Goal: Task Accomplishment & Management: Complete application form

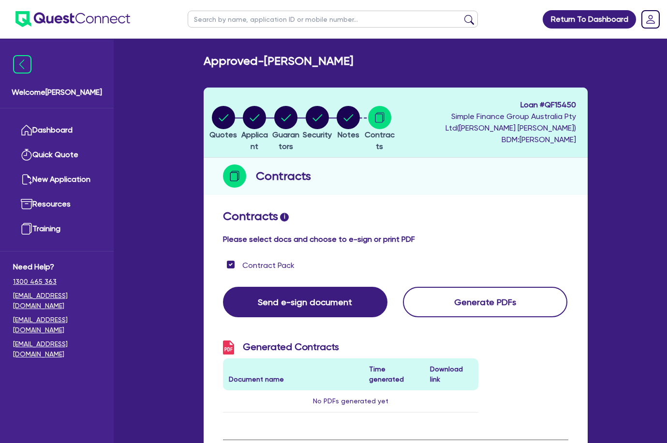
scroll to position [290, 0]
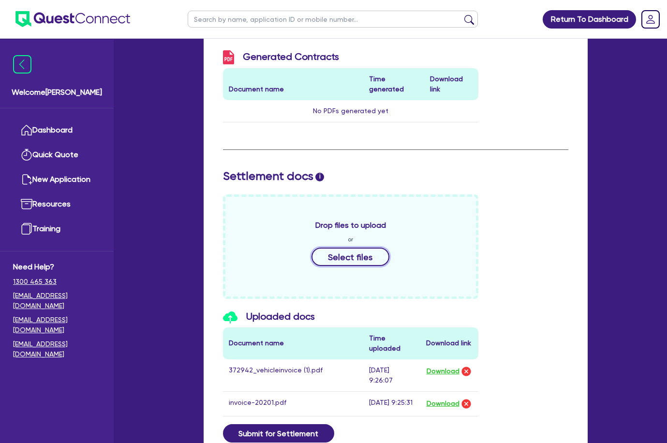
click at [363, 251] on button "Select files" at bounding box center [350, 257] width 78 height 18
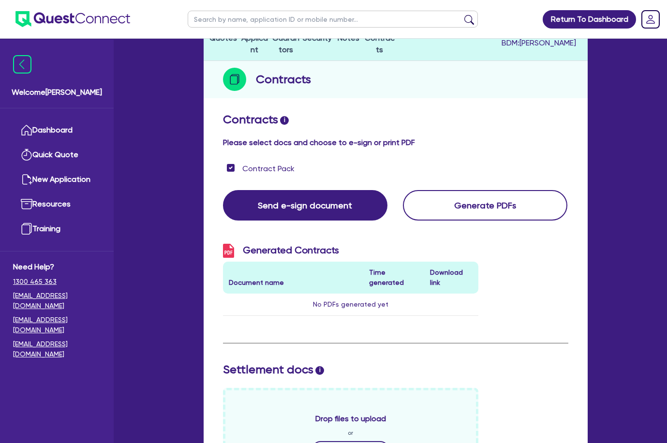
scroll to position [48, 0]
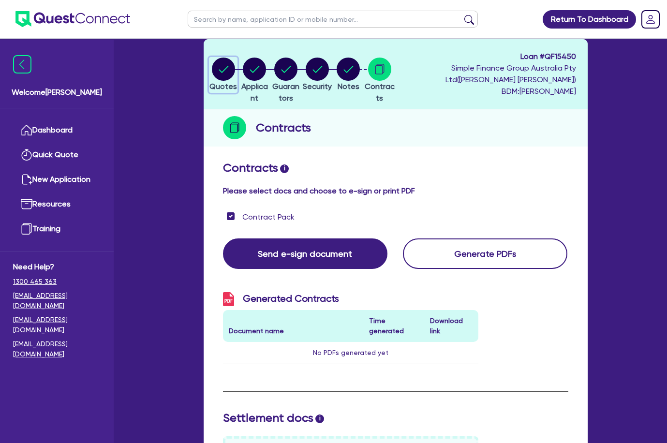
click at [225, 72] on circle "button" at bounding box center [223, 69] width 23 height 23
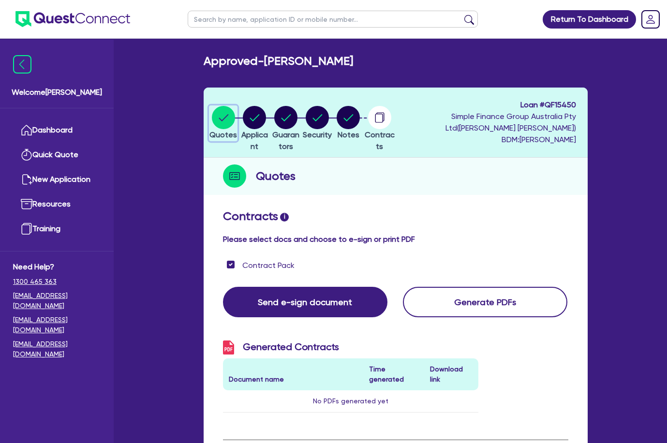
select select "Quest Finance - Own Book"
select select "CARS_AND_LIGHT_TRUCKS"
select select "PASSENGER_VEHICLES"
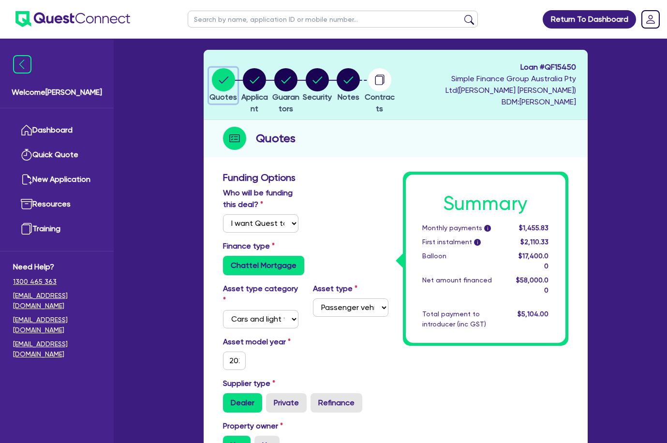
scroll to position [48, 0]
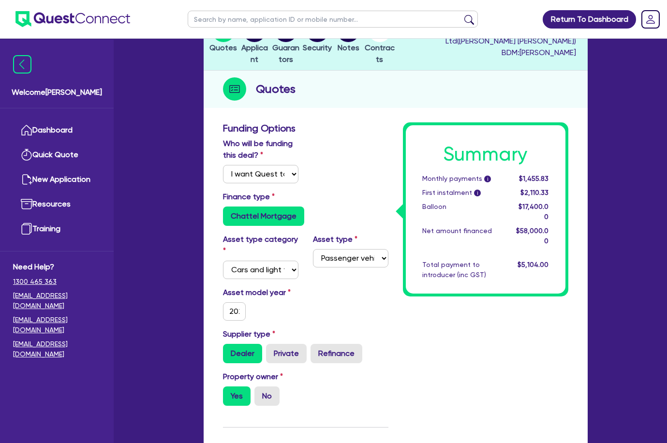
scroll to position [0, 0]
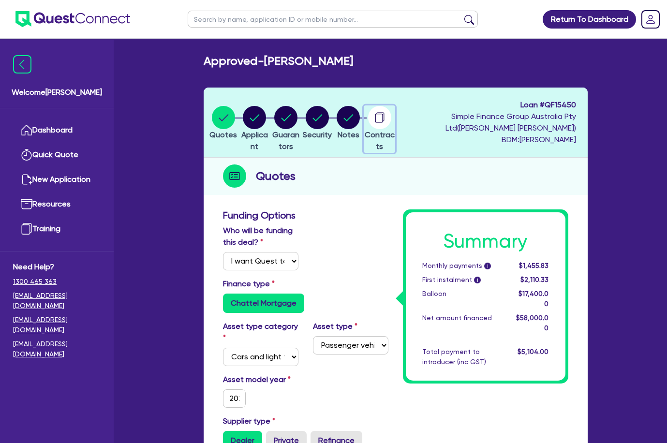
click at [391, 118] on circle "button" at bounding box center [379, 117] width 23 height 23
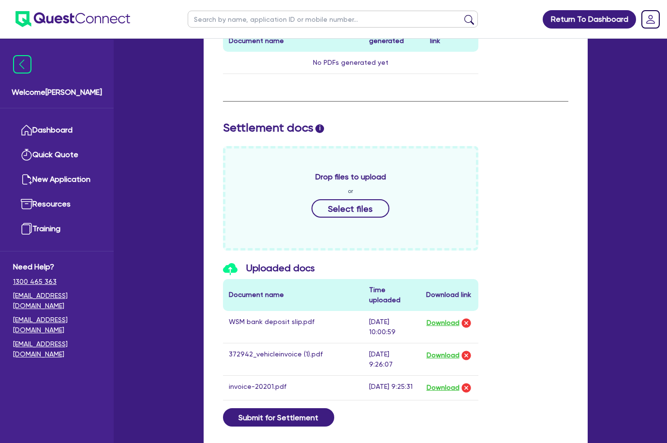
scroll to position [145, 0]
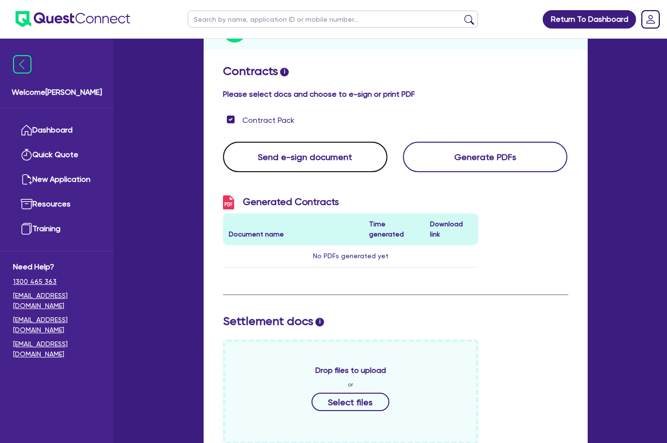
click at [324, 155] on button "Send e-sign document" at bounding box center [305, 157] width 164 height 30
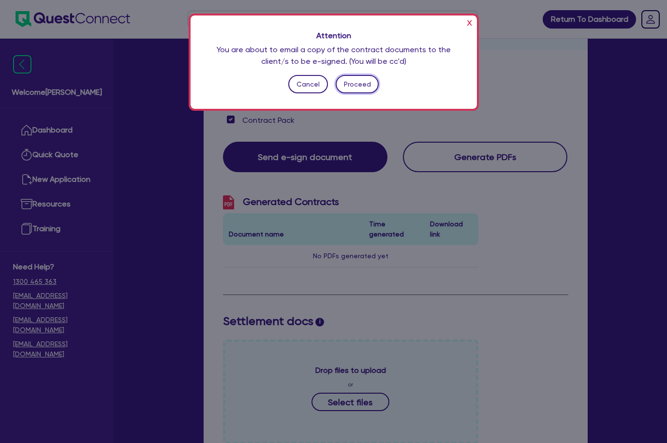
click at [353, 84] on button "Proceed" at bounding box center [357, 84] width 43 height 18
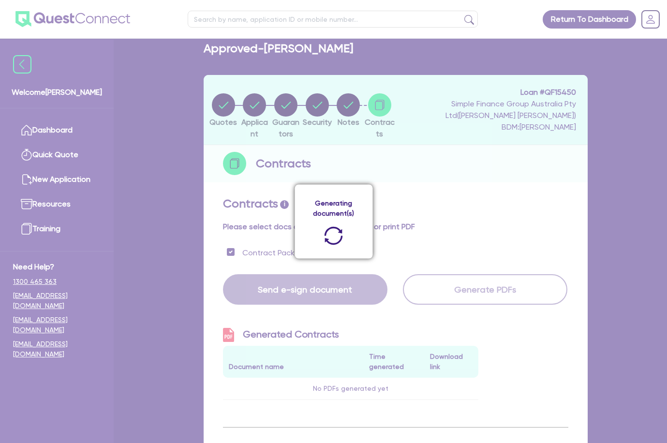
scroll to position [0, 0]
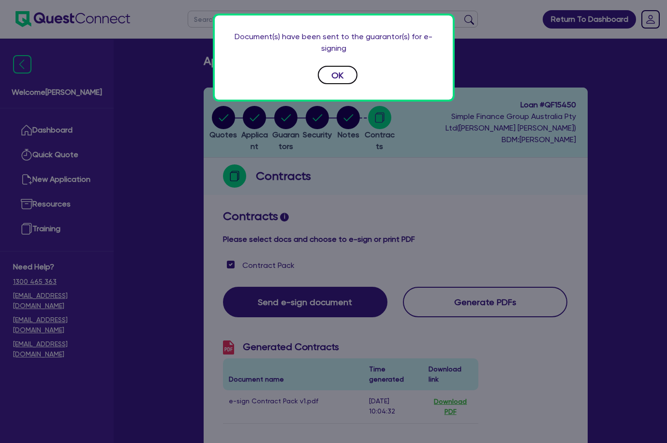
click at [346, 77] on button "OK" at bounding box center [338, 75] width 40 height 18
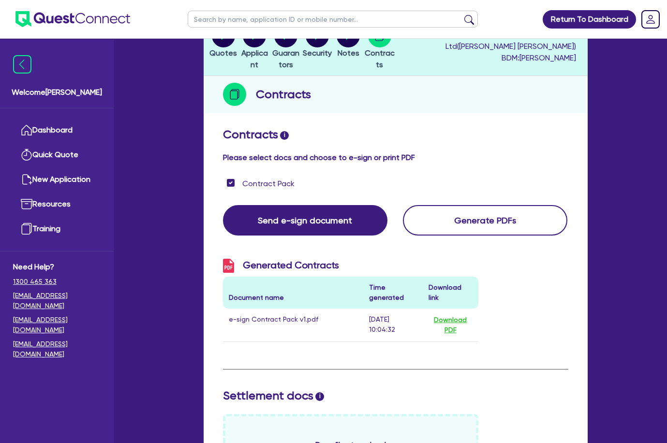
scroll to position [97, 0]
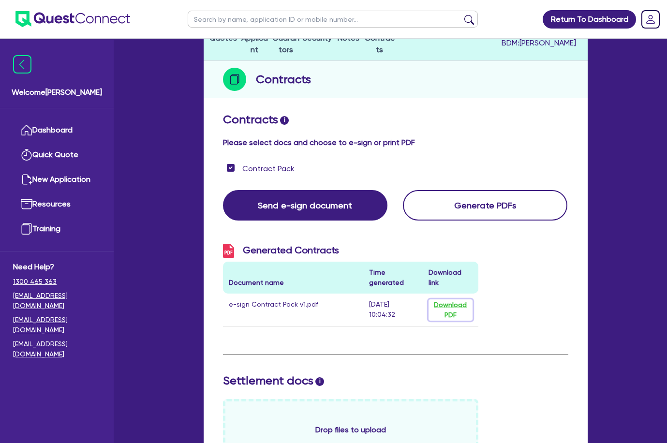
click at [453, 302] on button "Download PDF" at bounding box center [450, 309] width 44 height 21
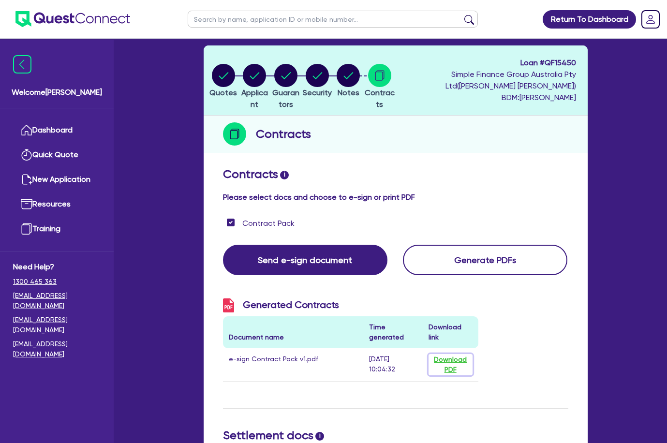
scroll to position [0, 0]
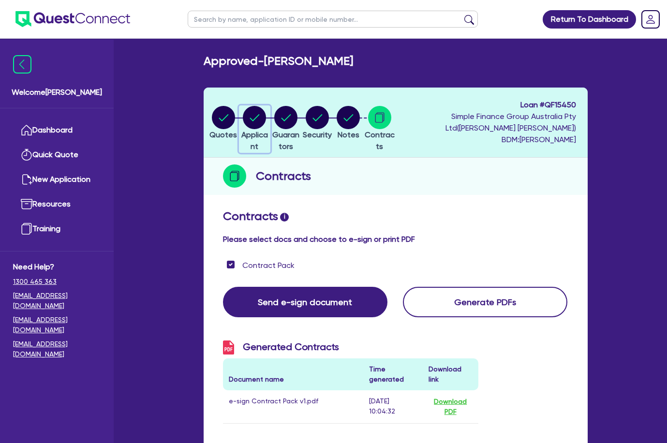
click at [265, 117] on circle "button" at bounding box center [254, 117] width 23 height 23
select select "SOLE_TRADER"
select select "MANUFACTURING"
select select "METAL_AND_PLASTICS"
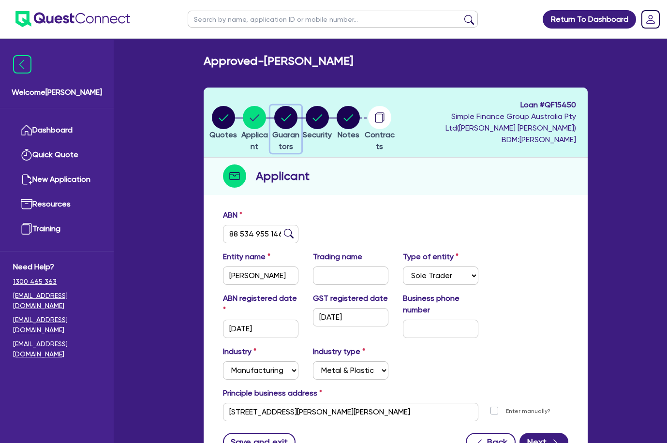
click at [297, 118] on circle "button" at bounding box center [285, 117] width 23 height 23
select select "MR"
select select "QLD"
select select "MARRIED"
select select "CASH"
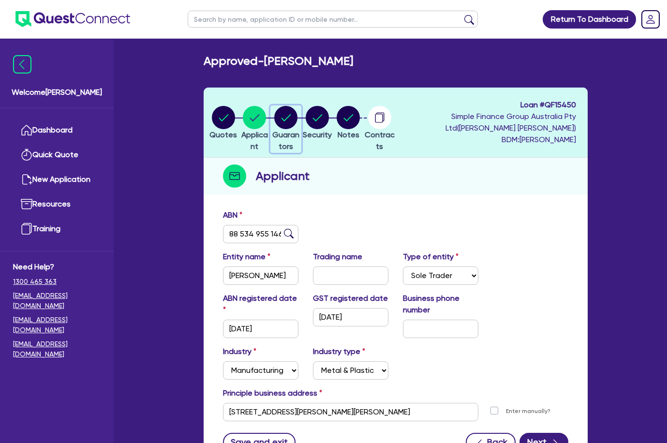
select select "PROPERTY"
select select "VEHICLE"
select select "TRAILER"
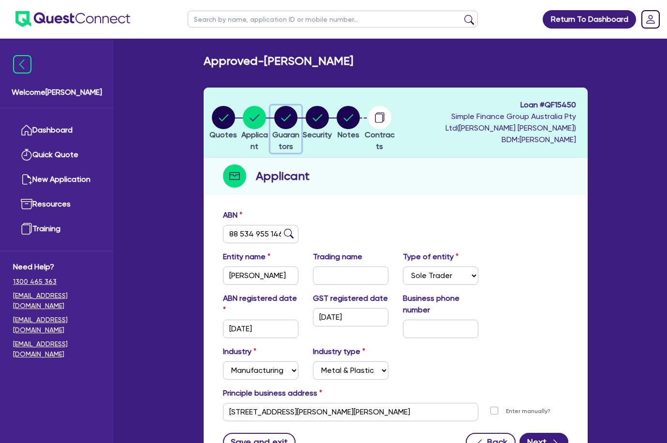
select select "VEHICLE_LOAN"
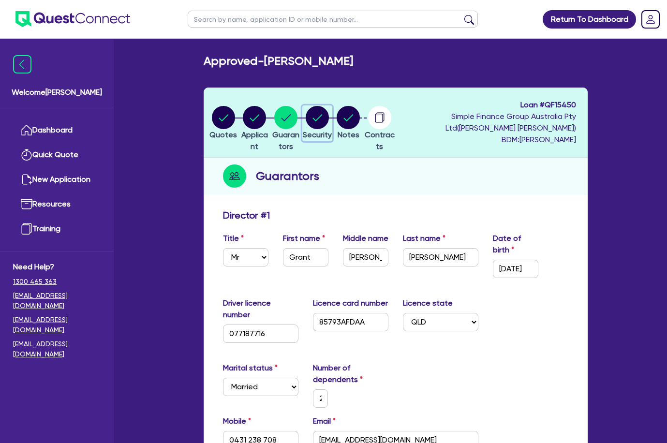
click at [329, 126] on circle "button" at bounding box center [317, 117] width 23 height 23
select select "CARS_AND_LIGHT_TRUCKS"
select select "PASSENGER_VEHICLES"
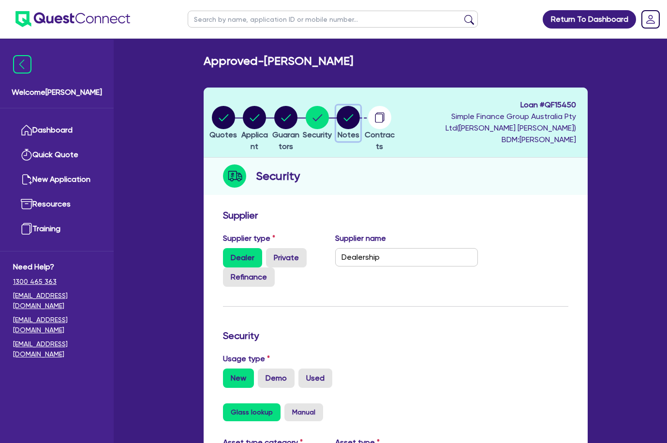
click at [360, 115] on circle "button" at bounding box center [348, 117] width 23 height 23
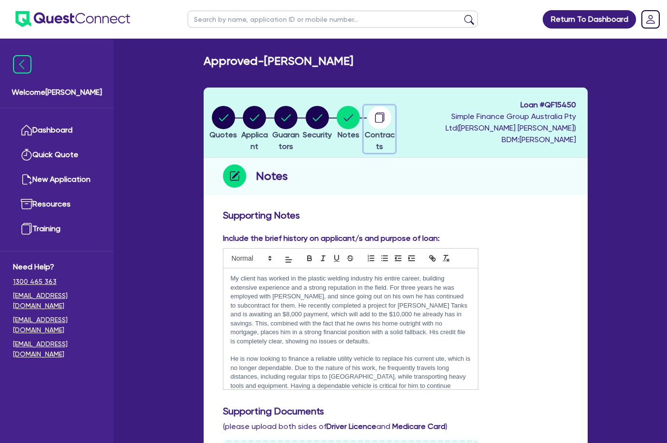
click at [391, 125] on circle "button" at bounding box center [379, 117] width 23 height 23
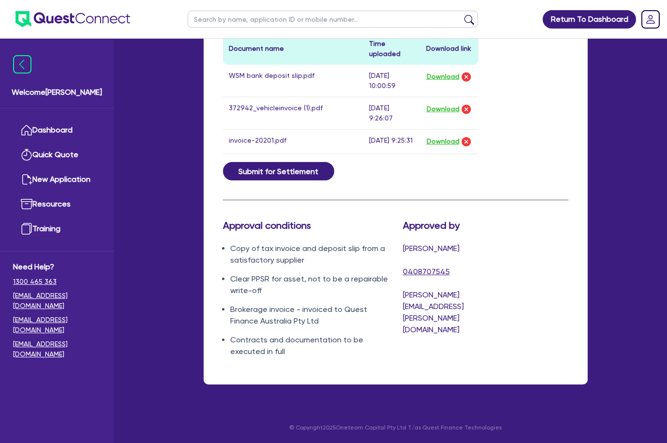
scroll to position [604, 0]
